Goal: Find specific page/section: Find specific page/section

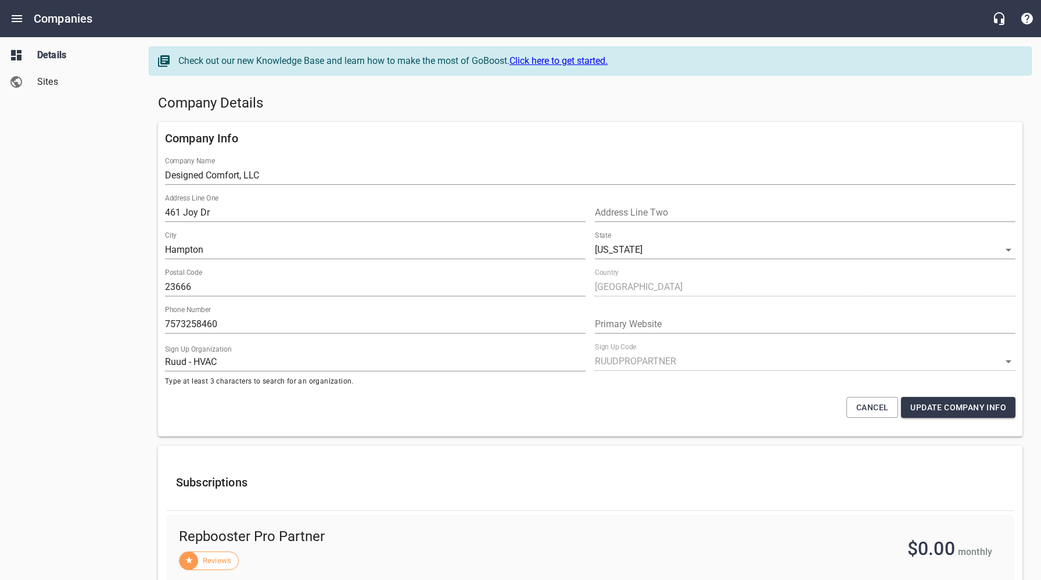
select select "[US_STATE]"
select select "63"
click at [53, 85] on span "Sites" at bounding box center [81, 82] width 88 height 14
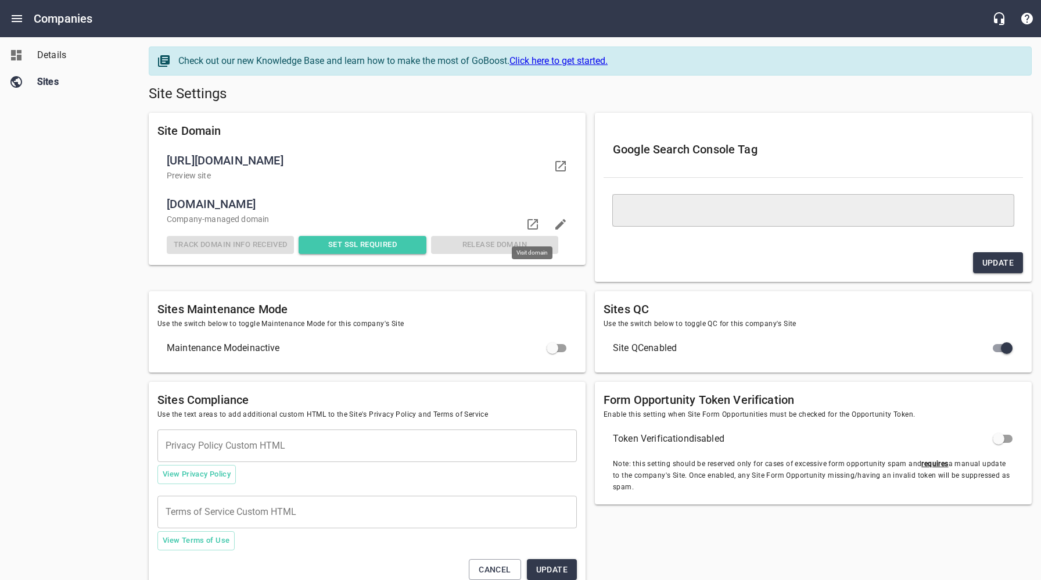
click at [532, 222] on icon at bounding box center [533, 224] width 14 height 14
click at [568, 164] on link at bounding box center [561, 166] width 28 height 28
click at [63, 53] on span "Details" at bounding box center [81, 55] width 88 height 14
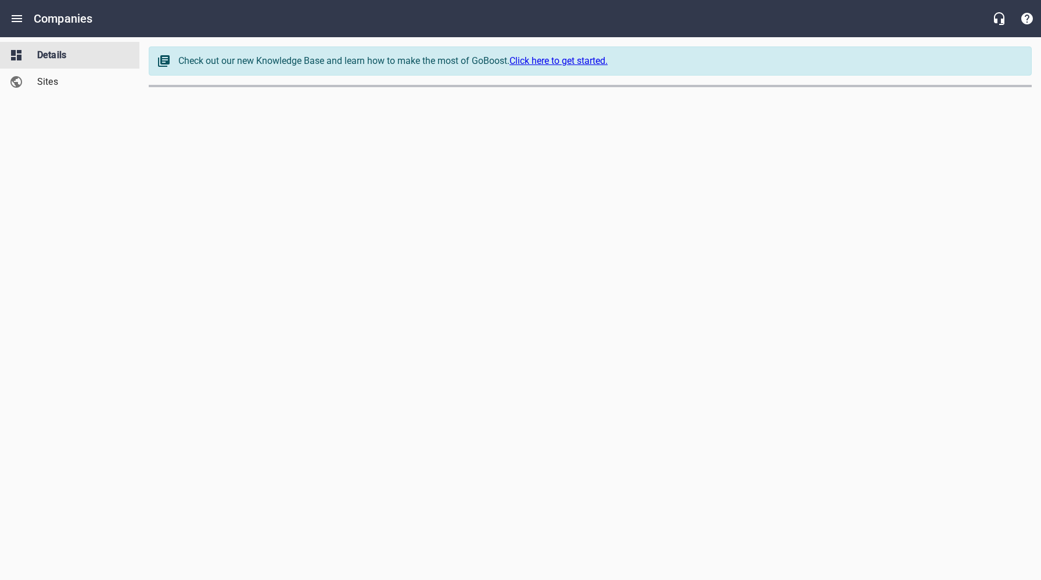
select select "[US_STATE]"
select select "63"
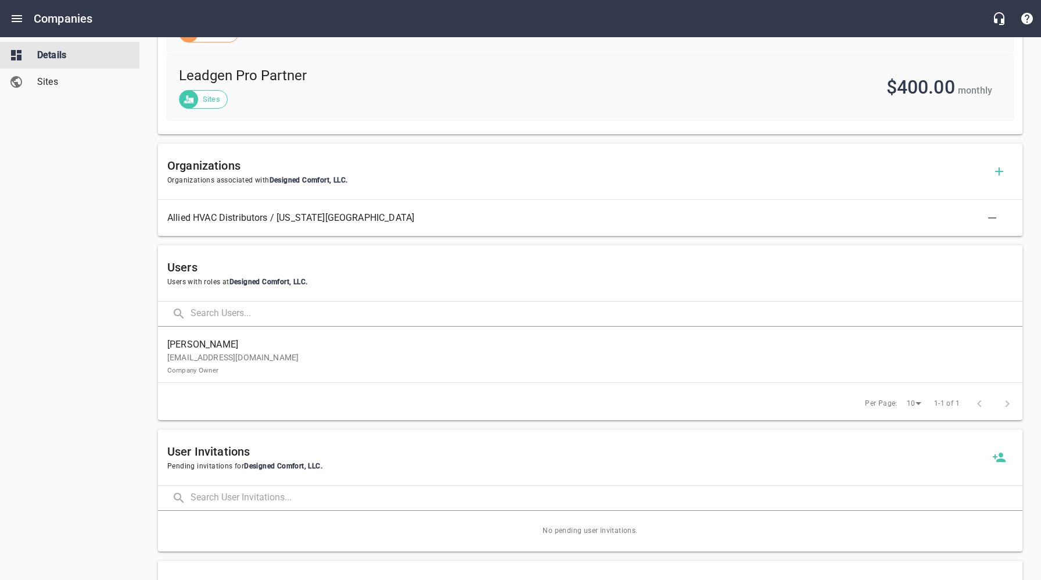
scroll to position [565, 0]
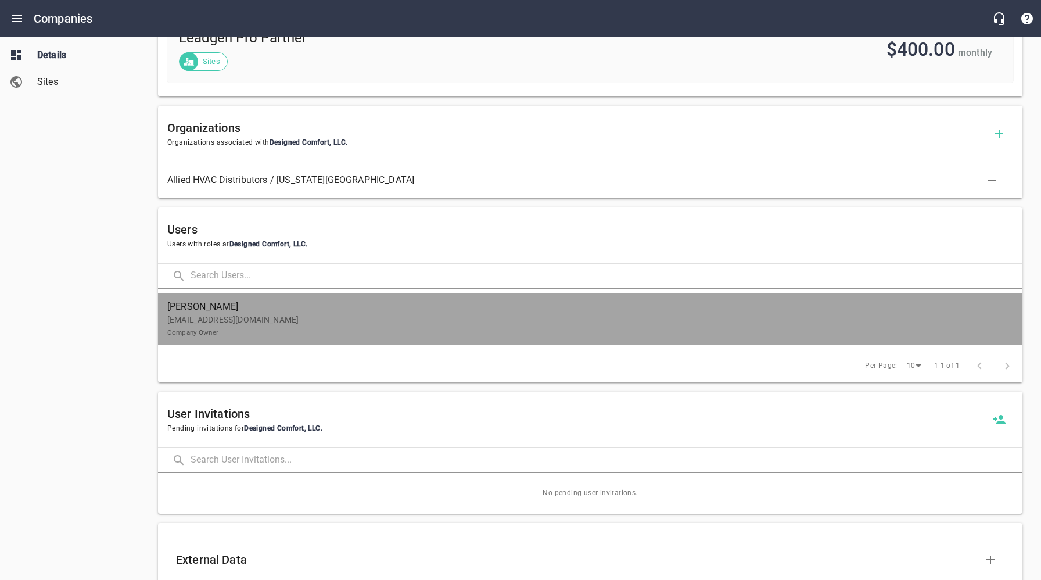
click at [220, 320] on p "[EMAIL_ADDRESS][DOMAIN_NAME] Company Owner" at bounding box center [585, 326] width 837 height 24
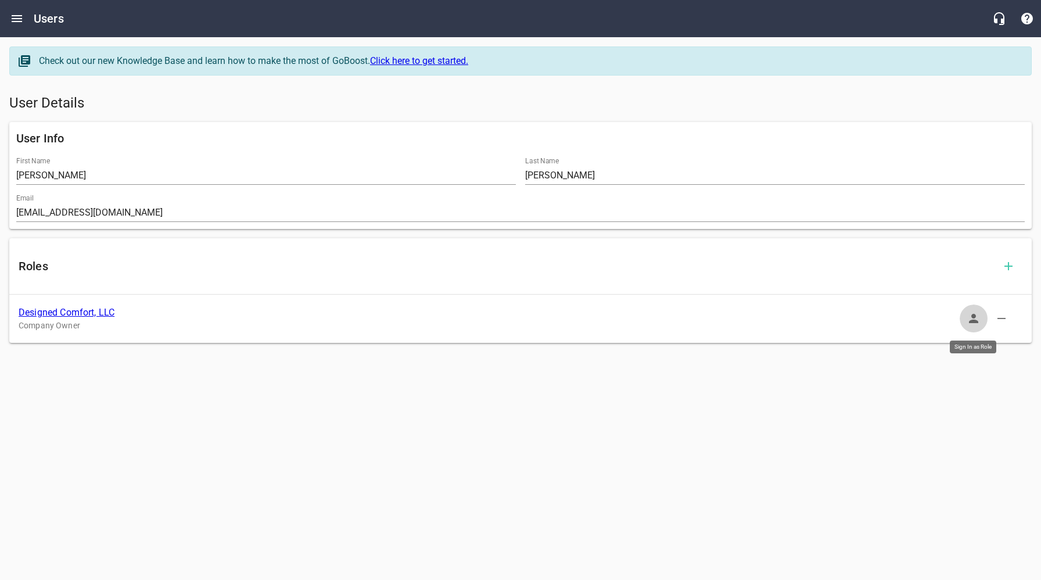
click at [975, 322] on icon "button" at bounding box center [973, 318] width 9 height 9
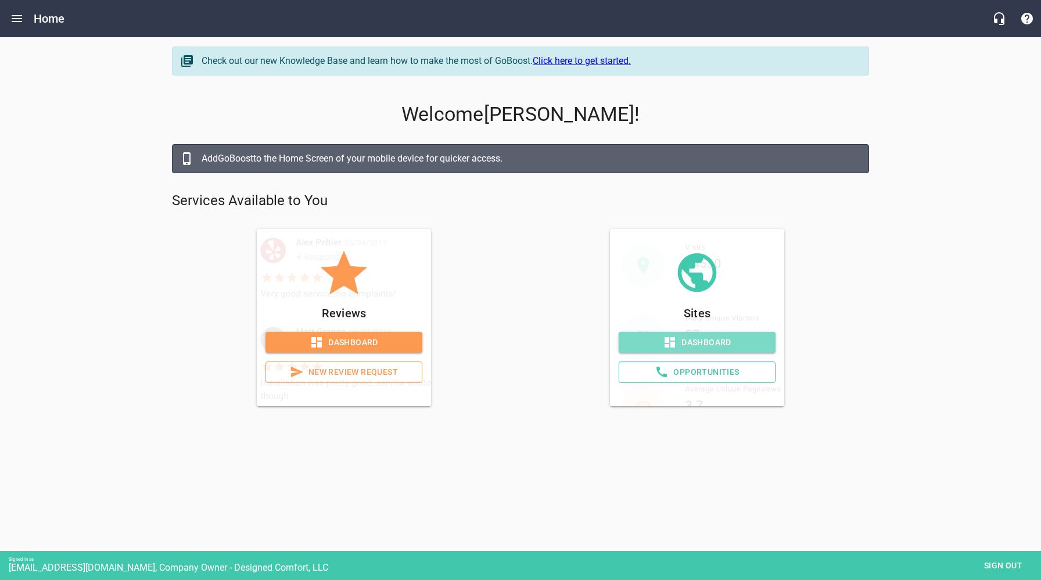
click at [715, 340] on span "Dashboard" at bounding box center [697, 342] width 138 height 15
